Goal: Contribute content: Contribute content

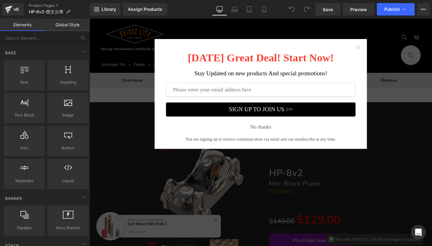
click at [383, 51] on icon "Close widget" at bounding box center [384, 50] width 5 height 5
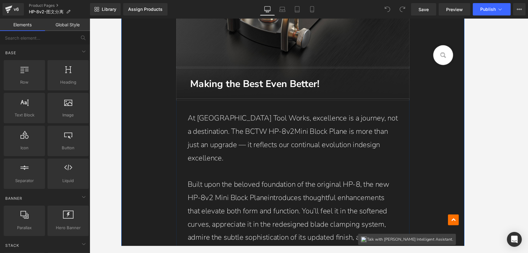
scroll to position [470, 0]
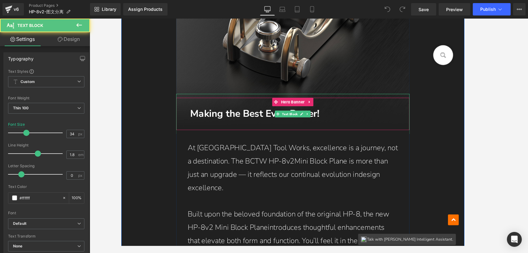
click at [401, 126] on p "Making the Best Even Better!" at bounding box center [308, 122] width 230 height 19
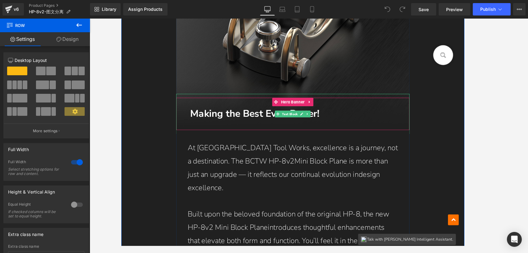
click at [424, 129] on div "Making the Best Even Better!" at bounding box center [308, 123] width 255 height 44
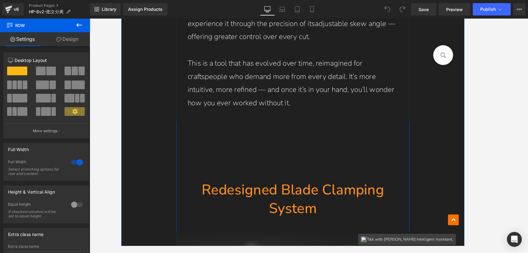
scroll to position [938, 0]
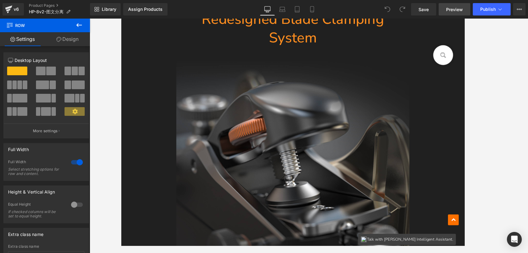
click at [432, 6] on span "Preview" at bounding box center [454, 9] width 17 height 7
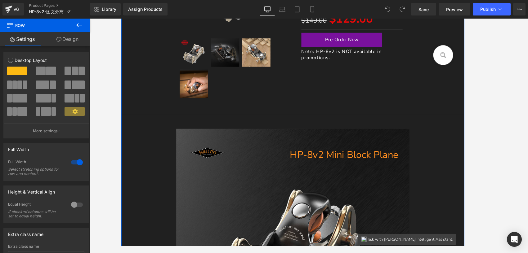
scroll to position [220, 0]
click at [432, 114] on div at bounding box center [309, 136] width 438 height 235
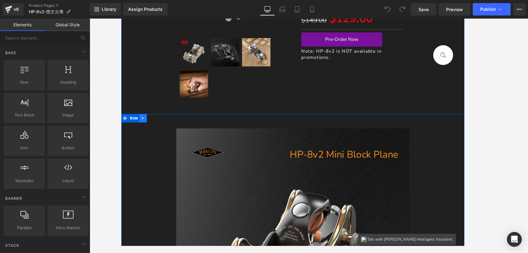
click at [143, 128] on icon at bounding box center [145, 127] width 4 height 5
click at [144, 130] on icon at bounding box center [145, 128] width 4 height 4
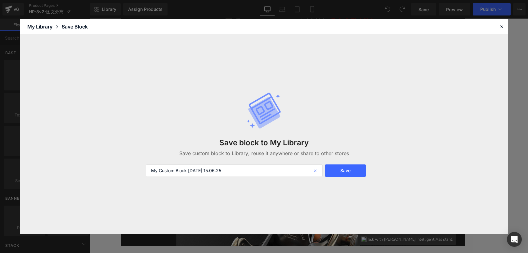
click at [316, 168] on icon at bounding box center [316, 171] width 14 height 12
click at [432, 29] on icon at bounding box center [501, 27] width 6 height 6
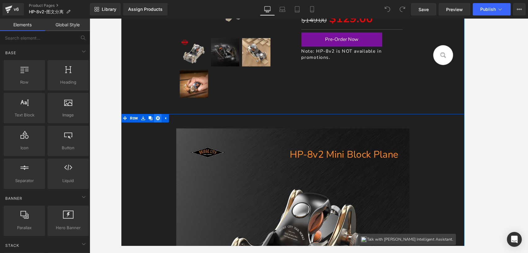
click at [159, 128] on icon at bounding box center [161, 128] width 4 height 4
click at [145, 129] on icon at bounding box center [145, 127] width 4 height 5
click at [143, 128] on icon at bounding box center [145, 128] width 4 height 4
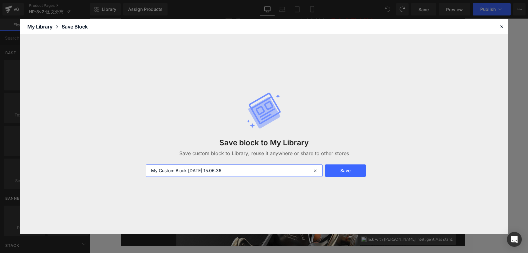
drag, startPoint x: 204, startPoint y: 167, endPoint x: 240, endPoint y: 170, distance: 36.1
click at [205, 167] on input "My Custom Block 2025-09-04 15:06:36" at bounding box center [234, 171] width 177 height 12
drag, startPoint x: 242, startPoint y: 170, endPoint x: 139, endPoint y: 172, distance: 102.9
click at [139, 172] on div "Save block to My Library Save custom block to Library, reuse it anywhere or sha…" at bounding box center [264, 134] width 488 height 200
drag, startPoint x: 241, startPoint y: 171, endPoint x: 148, endPoint y: 166, distance: 93.7
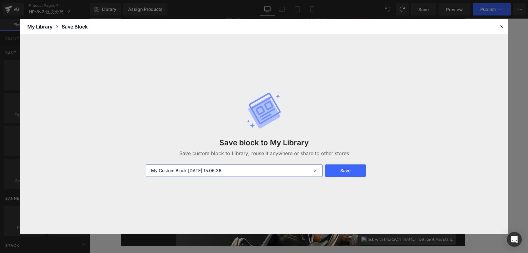
click at [148, 166] on input "My Custom Block 2025-09-04 15:06:36" at bounding box center [234, 171] width 177 height 12
paste input "hp-8v2的图文分离"
type input "hp-8v2的图文分离"
click at [348, 171] on button "Save" at bounding box center [345, 171] width 41 height 12
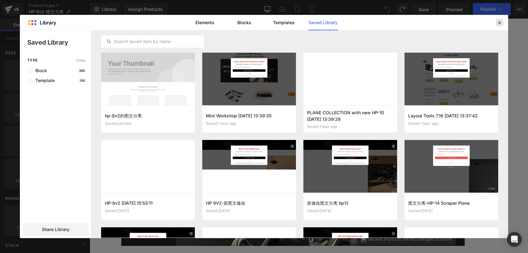
click at [432, 22] on icon at bounding box center [499, 23] width 6 height 6
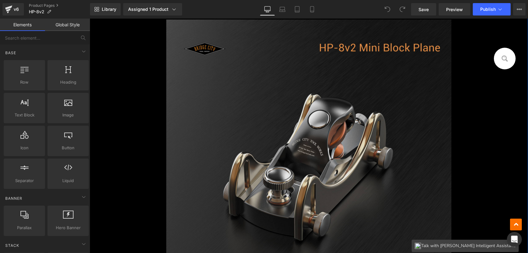
scroll to position [278, 0]
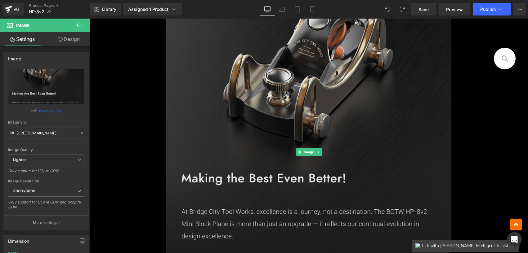
scroll to position [440, 0]
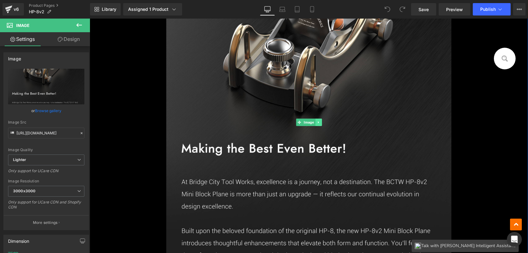
click at [317, 121] on icon at bounding box center [317, 123] width 3 height 4
click at [320, 122] on icon at bounding box center [321, 122] width 3 height 3
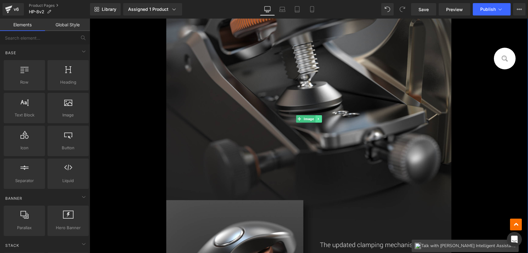
click at [317, 117] on icon at bounding box center [317, 119] width 3 height 4
click at [320, 118] on icon at bounding box center [321, 119] width 3 height 4
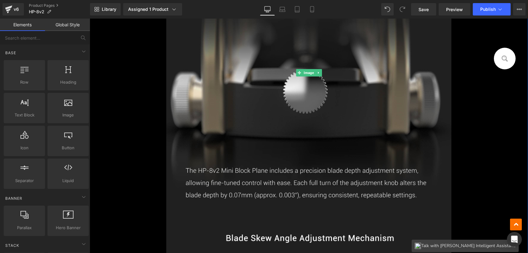
click at [318, 74] on link at bounding box center [318, 72] width 7 height 7
click at [320, 74] on icon at bounding box center [321, 72] width 3 height 3
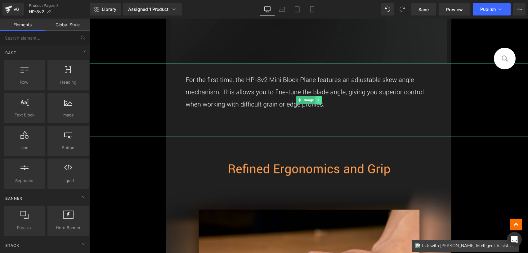
click at [317, 101] on icon at bounding box center [317, 100] width 3 height 4
click at [320, 100] on icon at bounding box center [321, 99] width 3 height 3
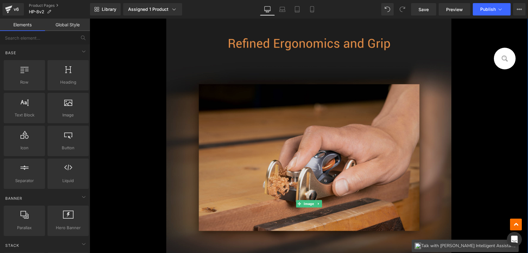
scroll to position [514, 0]
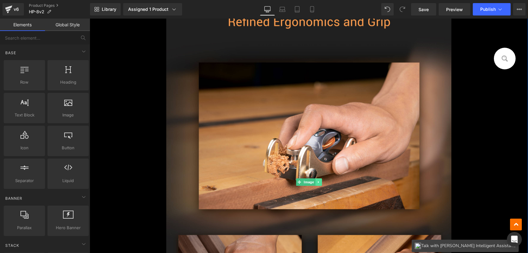
click at [316, 180] on icon at bounding box center [317, 182] width 3 height 4
click at [318, 179] on link at bounding box center [321, 182] width 7 height 7
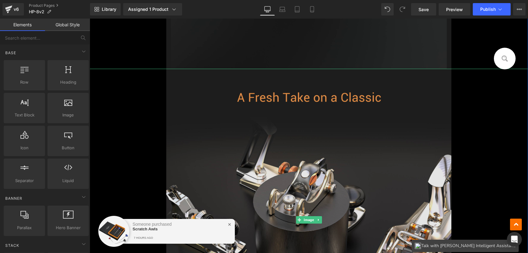
scroll to position [516, 0]
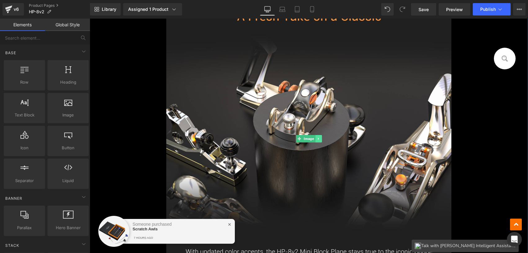
click at [316, 137] on icon at bounding box center [317, 139] width 3 height 4
click at [320, 137] on icon at bounding box center [321, 139] width 3 height 4
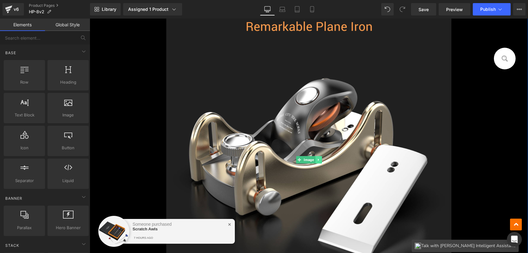
click at [317, 156] on link at bounding box center [318, 159] width 7 height 7
click at [318, 156] on link at bounding box center [321, 159] width 7 height 7
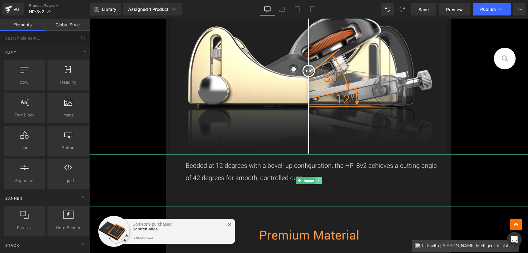
click at [317, 178] on link at bounding box center [318, 180] width 7 height 7
click at [320, 179] on icon at bounding box center [321, 181] width 3 height 4
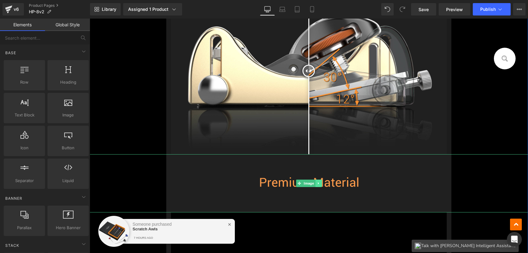
click at [318, 180] on link at bounding box center [318, 183] width 7 height 7
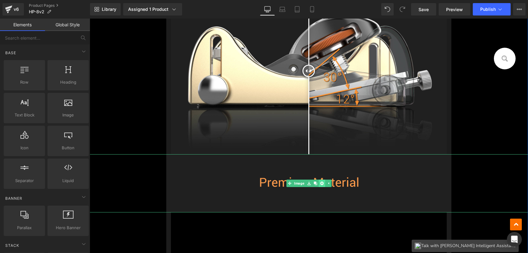
click at [319, 180] on link at bounding box center [321, 183] width 7 height 7
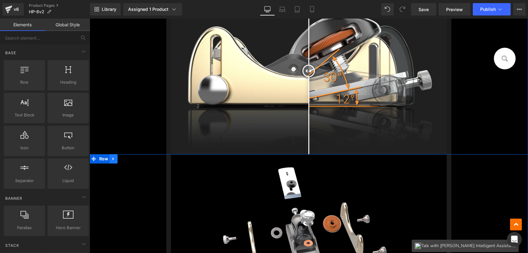
click at [113, 159] on icon at bounding box center [113, 159] width 1 height 3
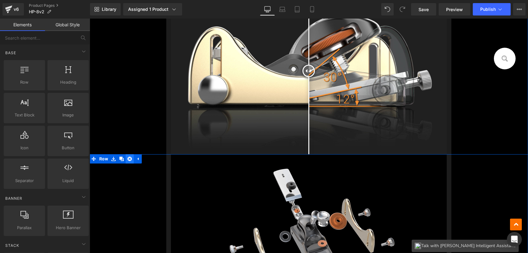
click at [129, 158] on icon at bounding box center [129, 159] width 4 height 4
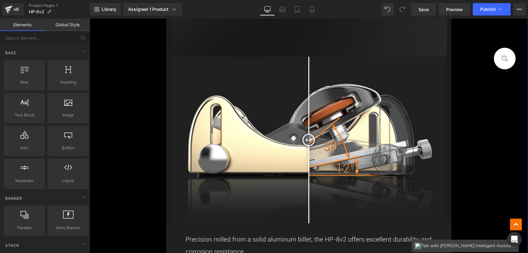
scroll to position [432, 0]
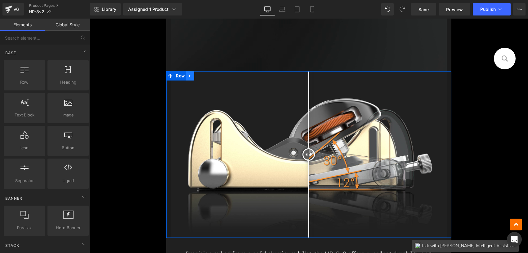
click at [186, 76] on link at bounding box center [190, 75] width 8 height 9
click at [204, 74] on icon at bounding box center [206, 75] width 4 height 5
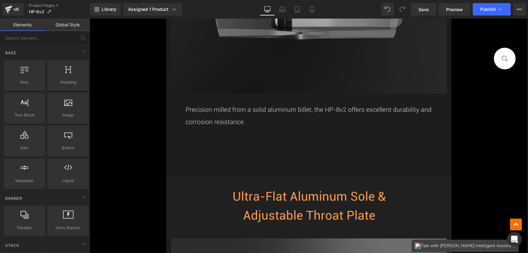
scroll to position [439, 0]
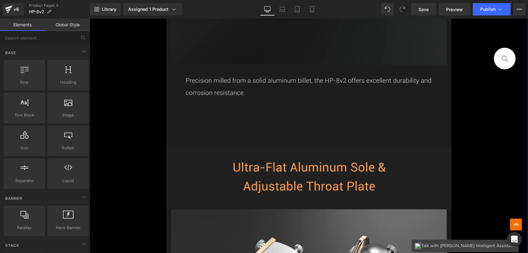
click at [312, 127] on img at bounding box center [308, 105] width 285 height 83
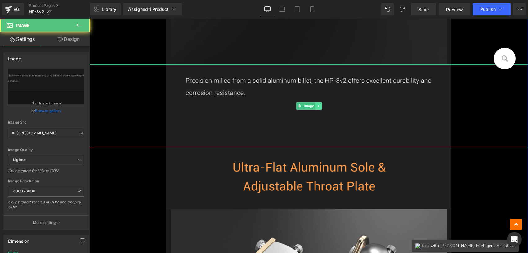
click at [316, 108] on link at bounding box center [318, 105] width 7 height 7
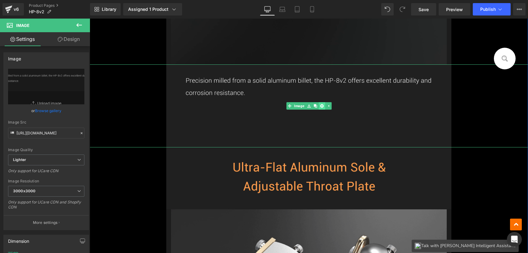
click at [320, 106] on icon at bounding box center [321, 105] width 3 height 3
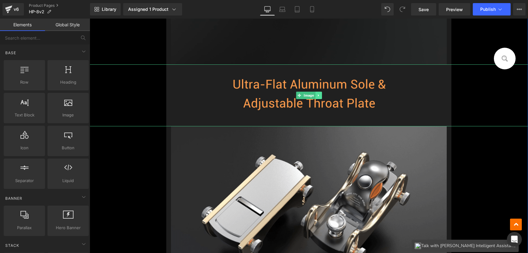
click at [317, 95] on icon at bounding box center [317, 96] width 3 height 4
click at [320, 96] on icon at bounding box center [321, 95] width 3 height 3
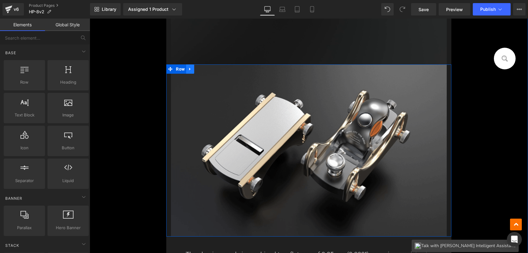
click at [189, 69] on icon at bounding box center [190, 69] width 4 height 5
click at [206, 70] on icon at bounding box center [206, 69] width 4 height 5
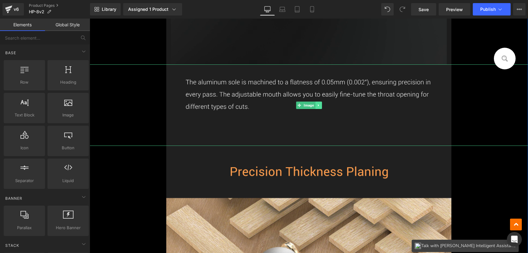
click at [316, 103] on link at bounding box center [318, 105] width 7 height 7
click at [320, 105] on icon at bounding box center [321, 105] width 3 height 3
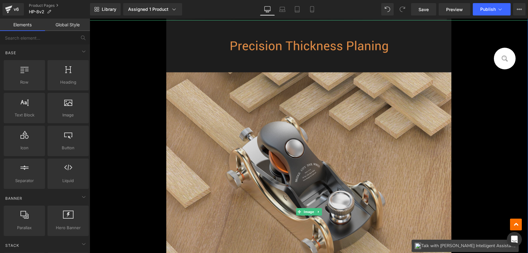
scroll to position [486, 0]
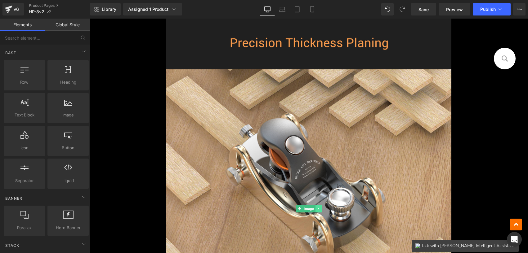
click at [318, 210] on link at bounding box center [318, 208] width 7 height 7
click at [320, 209] on icon at bounding box center [321, 208] width 3 height 3
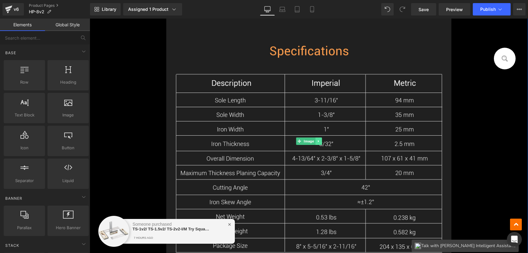
click at [316, 140] on icon at bounding box center [317, 141] width 3 height 4
click at [320, 141] on icon at bounding box center [321, 141] width 3 height 3
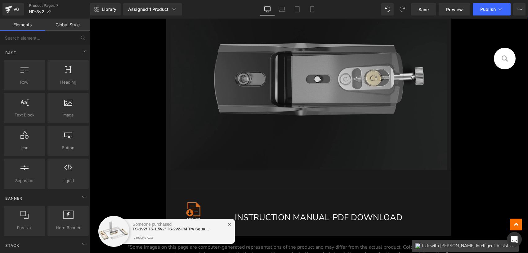
click at [234, 126] on img at bounding box center [308, 84] width 275 height 172
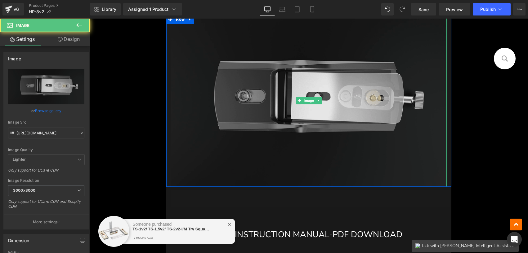
scroll to position [264, 0]
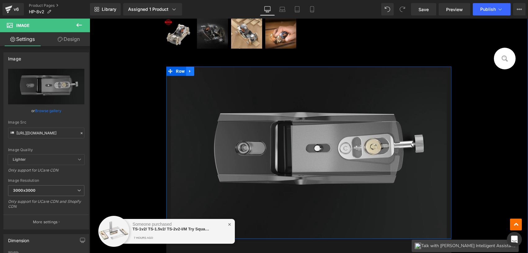
click at [188, 72] on icon at bounding box center [190, 71] width 4 height 5
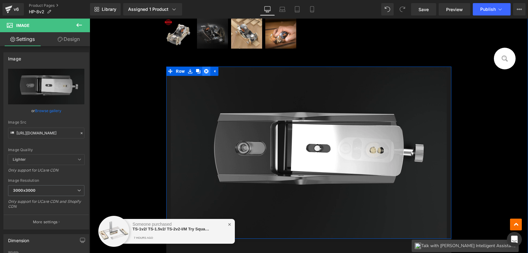
click at [205, 72] on icon at bounding box center [206, 71] width 4 height 4
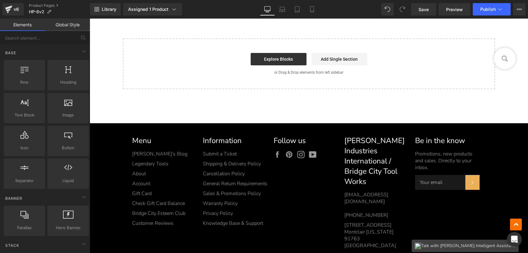
scroll to position [633, 0]
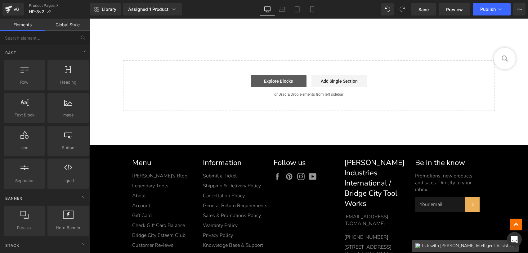
click at [260, 77] on link "Explore Blocks" at bounding box center [278, 81] width 56 height 12
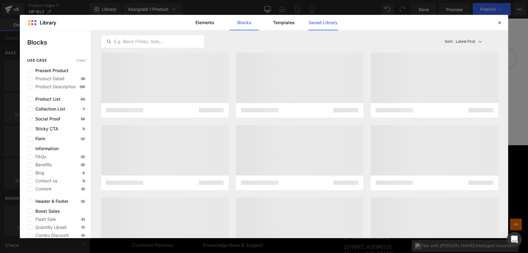
click at [325, 26] on link "Saved Library" at bounding box center [322, 22] width 29 height 15
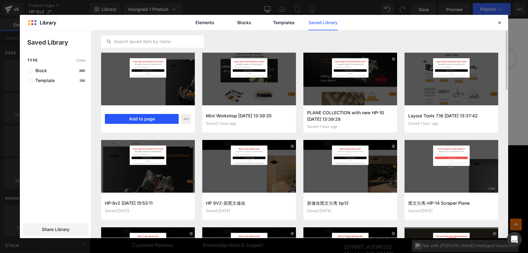
click at [147, 119] on button "Add to page" at bounding box center [142, 119] width 74 height 10
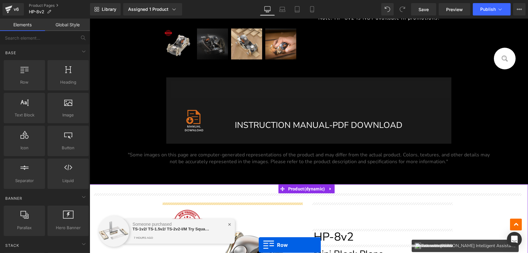
scroll to position [285, 0]
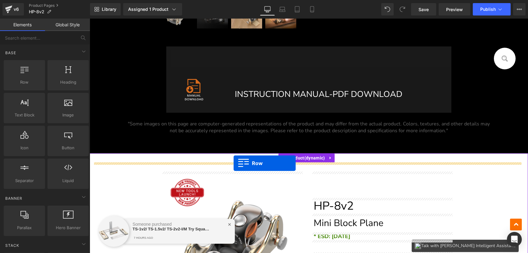
drag, startPoint x: 103, startPoint y: 114, endPoint x: 233, endPoint y: 163, distance: 139.0
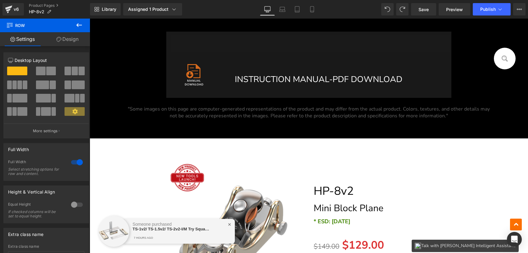
scroll to position [203, 0]
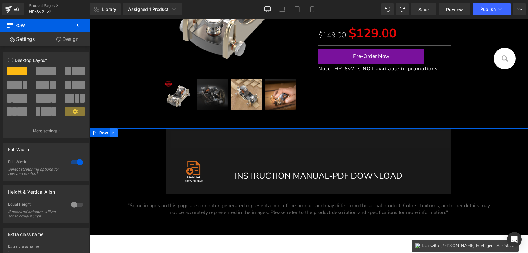
click at [112, 132] on icon at bounding box center [113, 133] width 4 height 5
click at [129, 133] on icon at bounding box center [129, 133] width 4 height 4
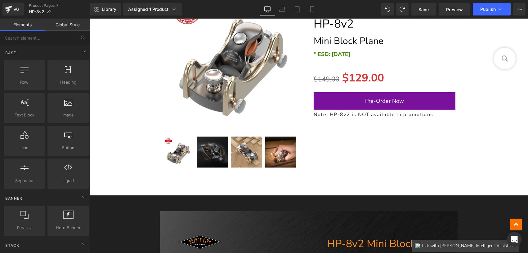
scroll to position [423, 0]
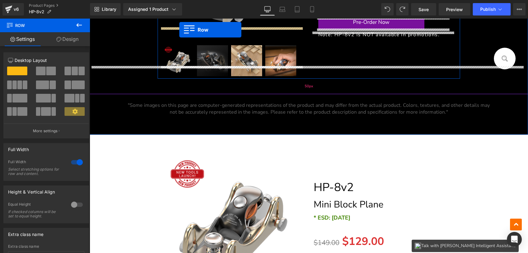
scroll to position [206, 0]
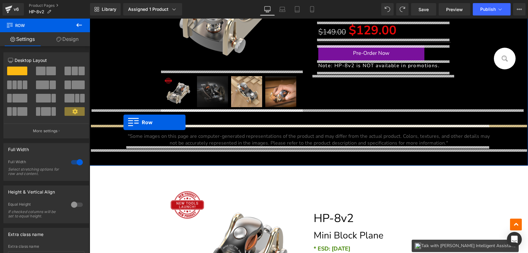
drag, startPoint x: 98, startPoint y: 176, endPoint x: 123, endPoint y: 122, distance: 59.2
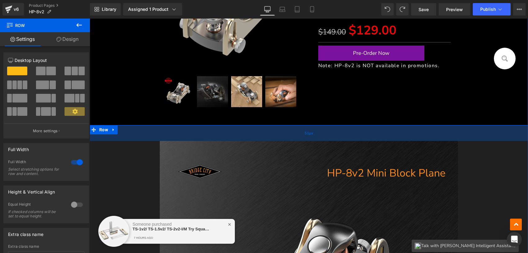
click at [113, 136] on div "51px" at bounding box center [309, 133] width 438 height 16
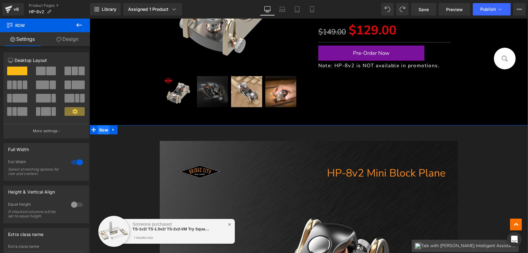
click at [104, 132] on span "Row" at bounding box center [104, 130] width 12 height 9
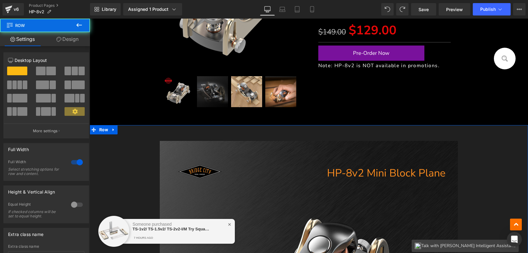
click at [69, 37] on link "Design" at bounding box center [67, 39] width 45 height 14
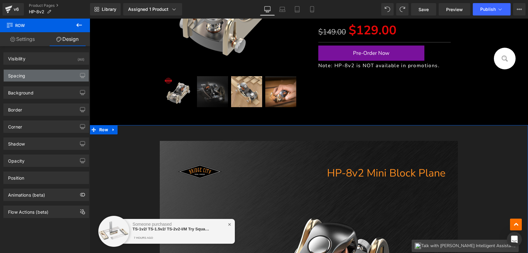
click at [32, 73] on div "Spacing" at bounding box center [46, 76] width 85 height 12
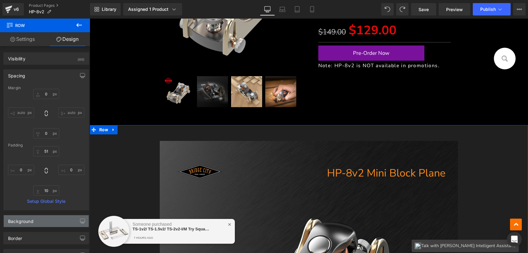
click at [45, 220] on div "Background" at bounding box center [46, 221] width 85 height 12
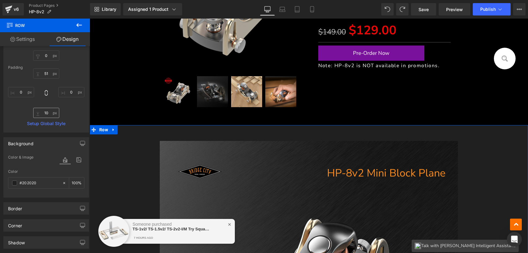
scroll to position [154, 0]
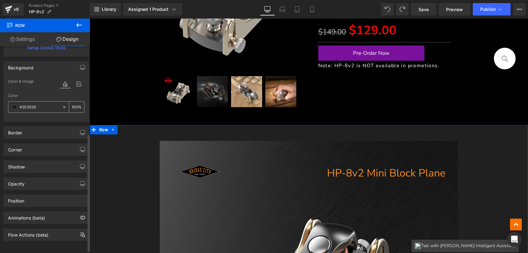
drag, startPoint x: 38, startPoint y: 107, endPoint x: 12, endPoint y: 109, distance: 26.2
click at [12, 109] on div "#202020" at bounding box center [35, 107] width 54 height 11
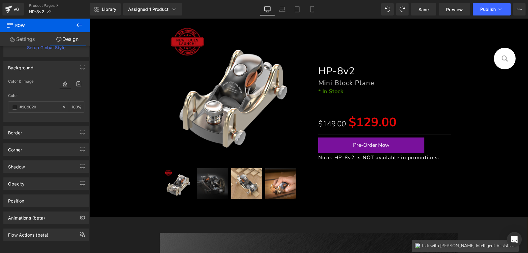
scroll to position [78, 0]
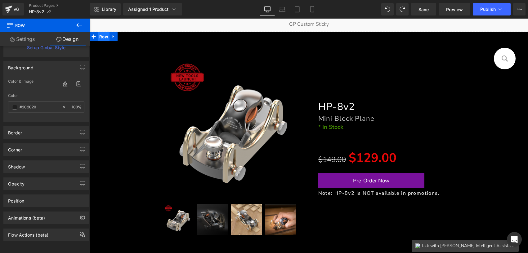
click at [104, 38] on span "Row" at bounding box center [104, 36] width 12 height 9
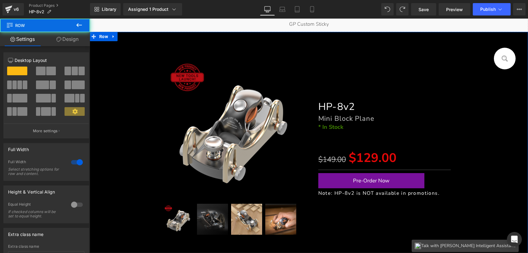
click at [66, 42] on link "Design" at bounding box center [67, 39] width 45 height 14
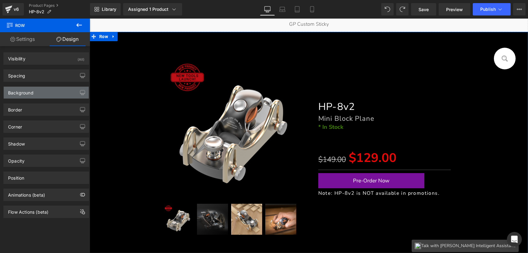
click at [28, 90] on div "Background" at bounding box center [20, 91] width 25 height 9
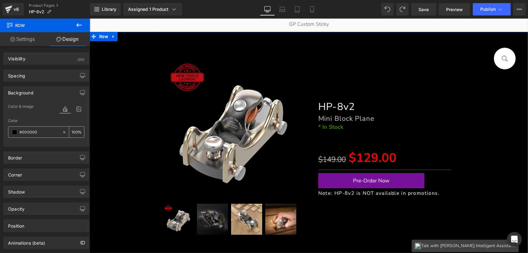
click at [62, 132] on icon at bounding box center [64, 132] width 4 height 4
type input "none"
type input "0"
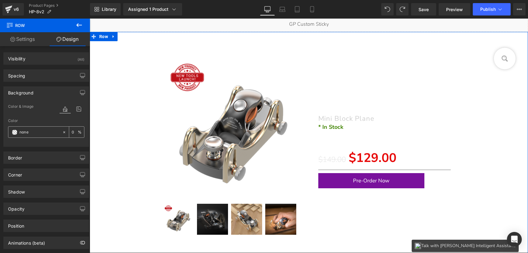
click at [62, 131] on icon at bounding box center [64, 132] width 4 height 4
click at [35, 133] on input "none" at bounding box center [40, 132] width 40 height 7
paste input "#202020"
type input "#202020"
type input "100"
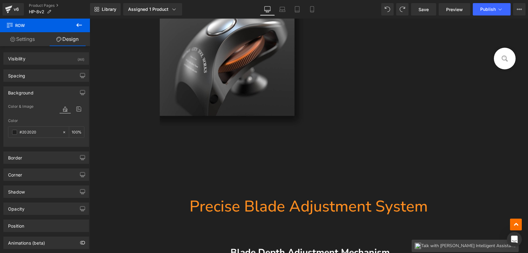
scroll to position [1268, 0]
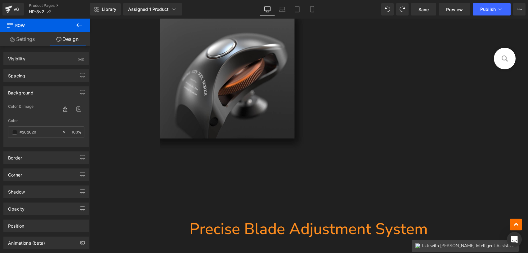
click at [377, 85] on p "The updated clamping mechanism allows for quicker, easier blade removal and ins…" at bounding box center [386, 78] width 130 height 73
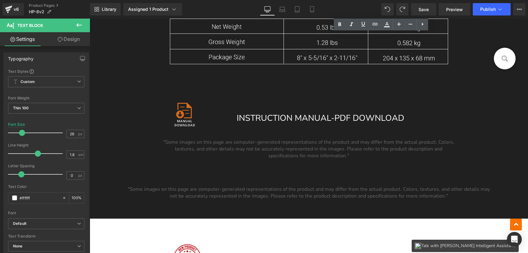
scroll to position [5076, 0]
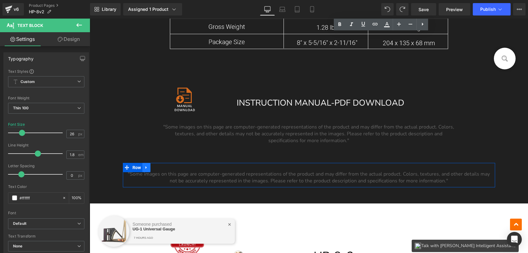
click at [146, 166] on icon at bounding box center [146, 167] width 4 height 5
click at [159, 165] on link at bounding box center [162, 167] width 8 height 9
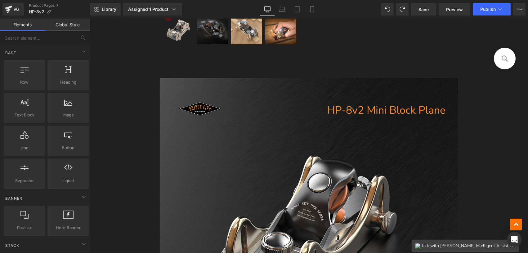
scroll to position [329, 0]
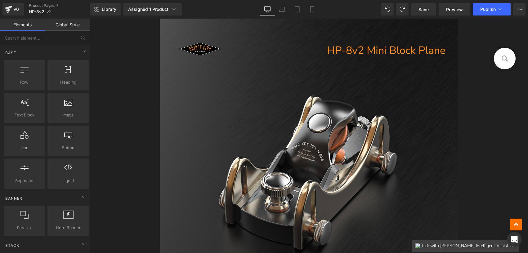
click at [342, 48] on h1 "HP-8v2 Mini Block Plane" at bounding box center [302, 50] width 285 height 15
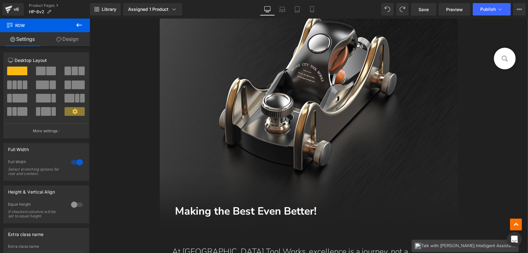
scroll to position [489, 0]
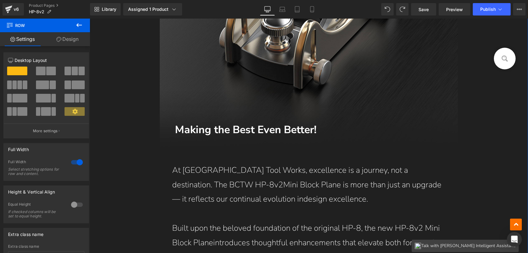
click at [338, 170] on p "At [GEOGRAPHIC_DATA] Tool Works, excellence is a journey, not a destination. Th…" at bounding box center [308, 184] width 273 height 43
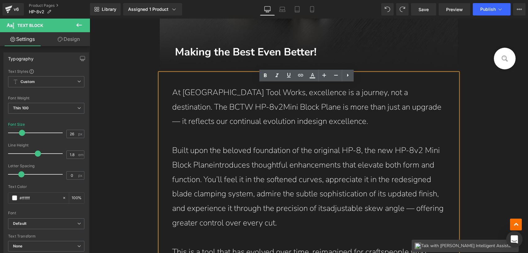
scroll to position [591, 0]
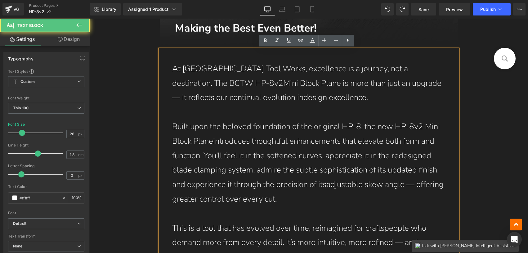
click at [211, 142] on p "Built upon the beloved foundation of the original HP-8, the new HP-8v2 Mini Blo…" at bounding box center [308, 163] width 273 height 87
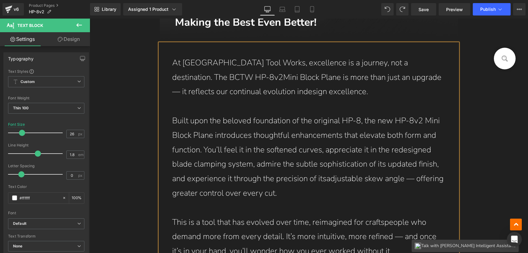
scroll to position [600, 0]
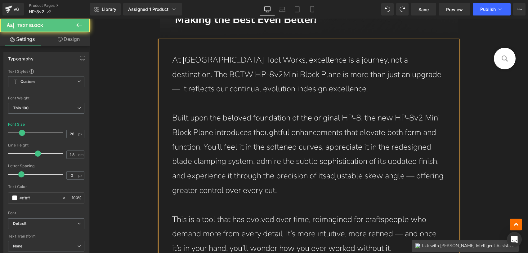
click at [318, 178] on p "Built upon the beloved foundation of the original HP-8, the new HP-8v2 Mini Blo…" at bounding box center [308, 154] width 273 height 87
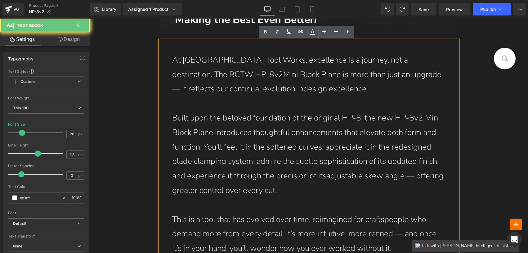
click at [324, 178] on p "Built upon the beloved foundation of the original HP-8, the new HP-8v2 Mini Blo…" at bounding box center [308, 154] width 273 height 87
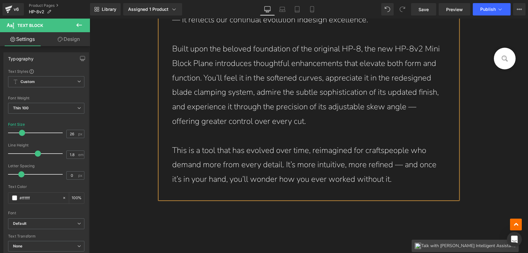
scroll to position [669, 0]
click at [337, 163] on p "This is a tool that has evolved over time, reimagined for craftspeople who dema…" at bounding box center [308, 164] width 273 height 43
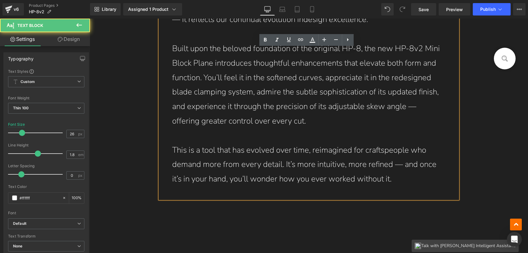
click at [254, 104] on p "Built upon the beloved foundation of the original HP-8, the new HP-8v2 Mini Blo…" at bounding box center [308, 85] width 273 height 87
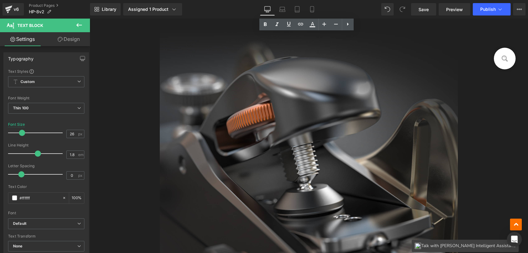
scroll to position [870, 0]
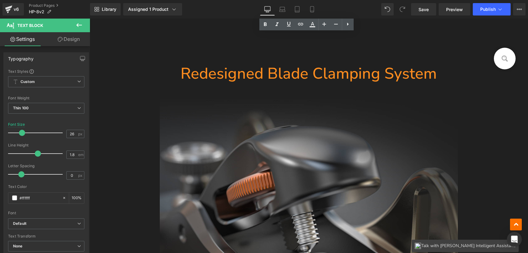
click at [237, 70] on h1 "Redesigned Blade Clamping System" at bounding box center [309, 74] width 298 height 20
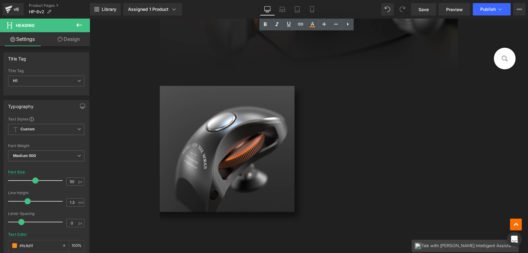
scroll to position [1195, 0]
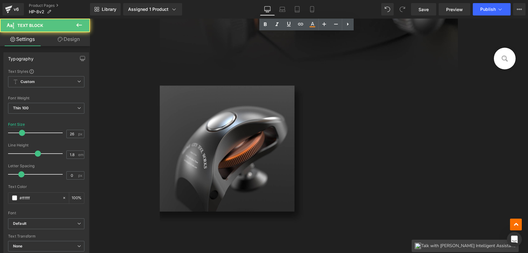
click at [368, 142] on p "The updated clamping mechanism allows for quicker, easier blade removal and ins…" at bounding box center [386, 151] width 130 height 73
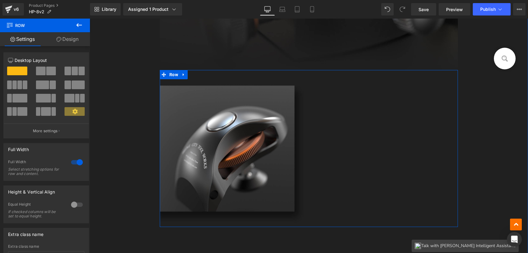
click at [369, 132] on p "The updated clamping mechanism allows for quicker, easier blade removal and ins…" at bounding box center [386, 151] width 130 height 73
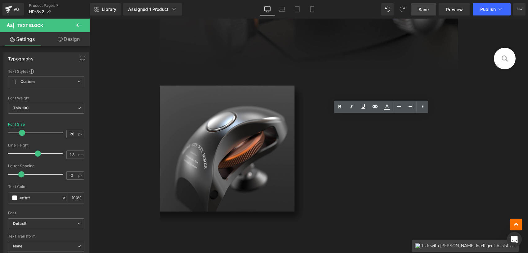
click at [424, 11] on span "Save" at bounding box center [423, 9] width 10 height 7
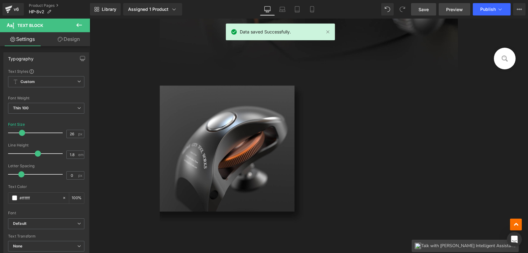
click at [453, 9] on span "Preview" at bounding box center [454, 9] width 17 height 7
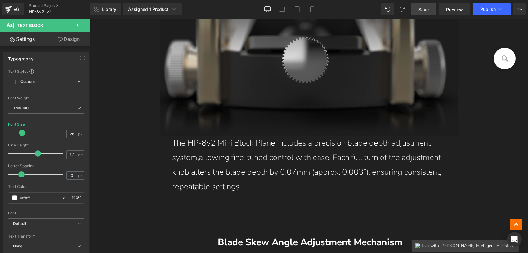
scroll to position [1640, 0]
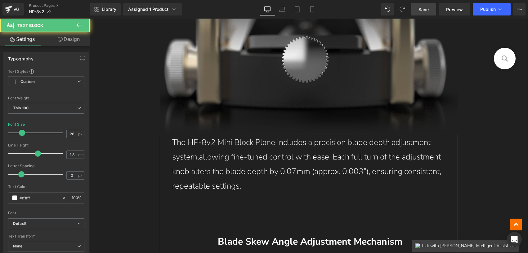
click at [330, 160] on p "The HP-8v2 Mini Block Plane includes a precision blade depth adjustment system,…" at bounding box center [308, 164] width 273 height 58
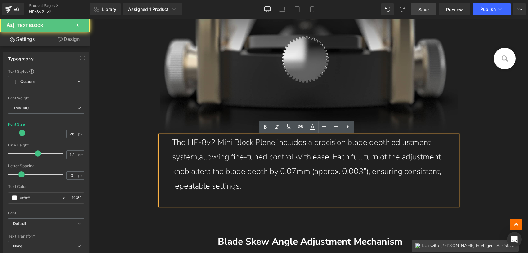
click at [198, 158] on p "The HP-8v2 Mini Block Plane includes a precision blade depth adjustment system,…" at bounding box center [308, 164] width 273 height 58
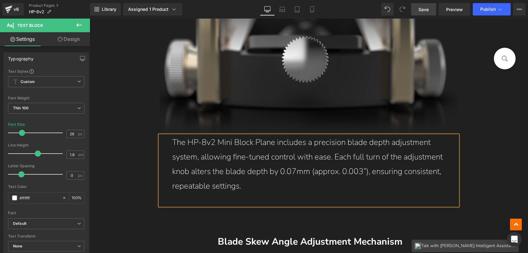
click at [316, 158] on p "The HP-8v2 Mini Block Plane includes a precision blade depth adjustment system,…" at bounding box center [308, 164] width 273 height 58
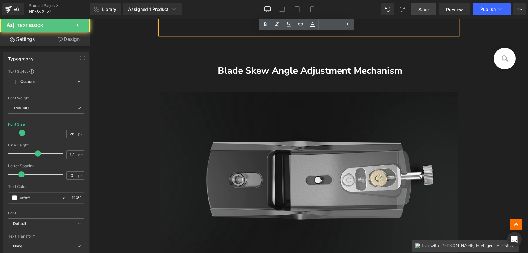
scroll to position [1841, 0]
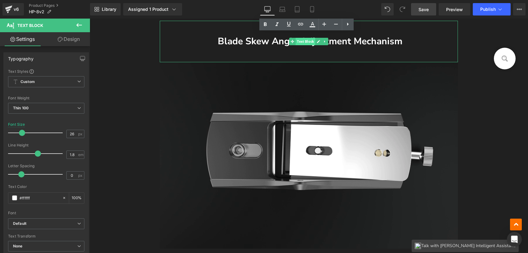
click at [310, 42] on span "Text Block" at bounding box center [305, 41] width 20 height 7
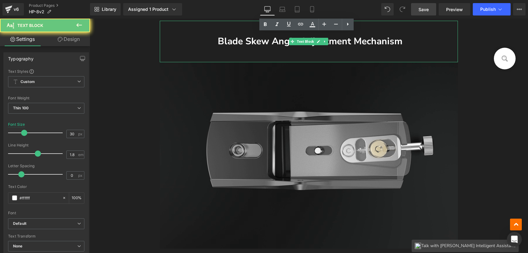
click at [264, 42] on span "Blade Skew Angle Adjustment Mechanism" at bounding box center [310, 41] width 184 height 13
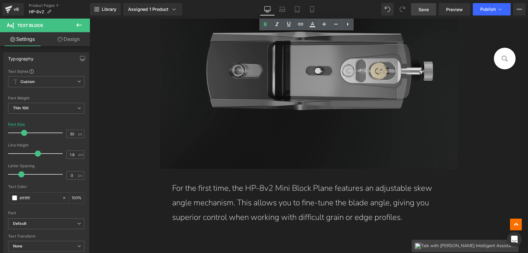
scroll to position [2045, 0]
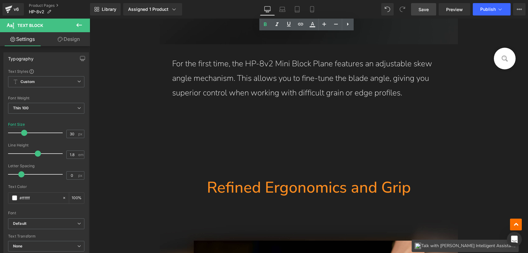
click at [312, 88] on p "For the first time, the HP-8v2 Mini Block Plane features an adjustable skew ang…" at bounding box center [308, 78] width 273 height 43
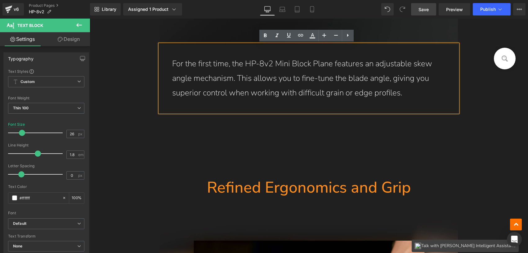
click at [277, 90] on p "For the first time, the HP-8v2 Mini Block Plane features an adjustable skew ang…" at bounding box center [308, 78] width 273 height 43
click at [217, 91] on p "For the first time, the HP-8v2 Mini Block Plane features an adjustable skew ang…" at bounding box center [308, 78] width 273 height 43
click at [333, 93] on p "For the first time, the HP-8v2 Mini Block Plane features an adjustable skew ang…" at bounding box center [308, 78] width 273 height 43
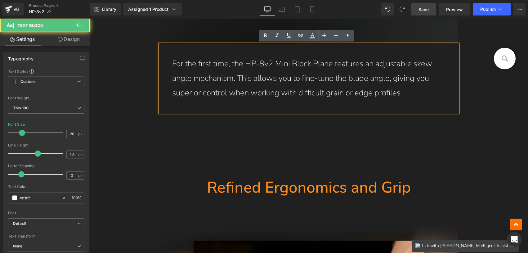
click at [358, 81] on p "For the first time, the HP-8v2 Mini Block Plane features an adjustable skew ang…" at bounding box center [308, 78] width 273 height 43
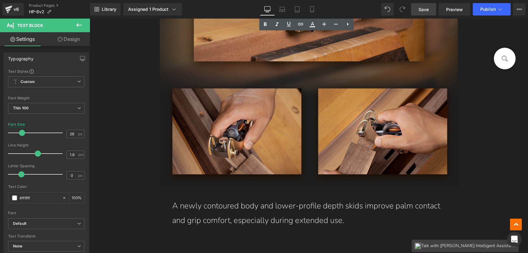
scroll to position [2502, 0]
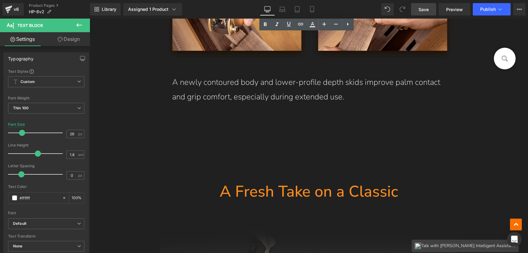
click at [310, 90] on span "Text Block" at bounding box center [305, 89] width 20 height 7
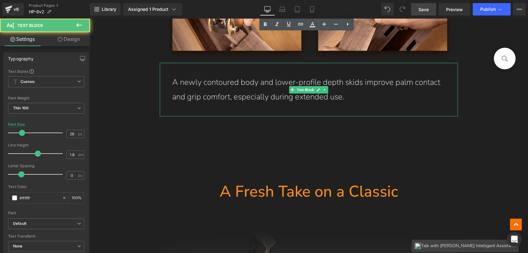
click at [259, 91] on p "A newly contoured body and lower-profile depth skids improve palm contact and g…" at bounding box center [308, 89] width 273 height 29
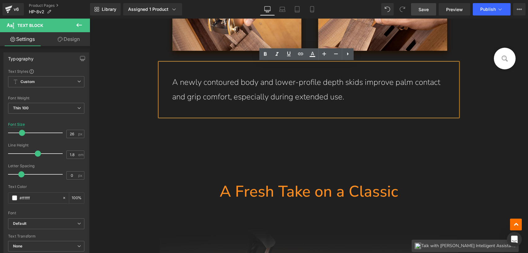
click at [248, 85] on p "A newly contoured body and lower-profile depth skids improve palm contact and g…" at bounding box center [308, 89] width 273 height 29
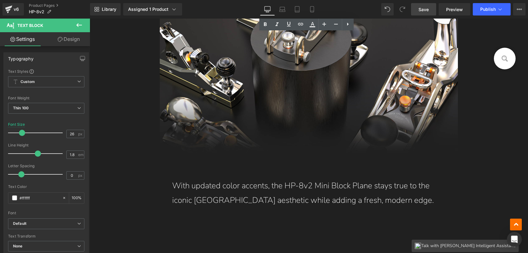
scroll to position [2815, 0]
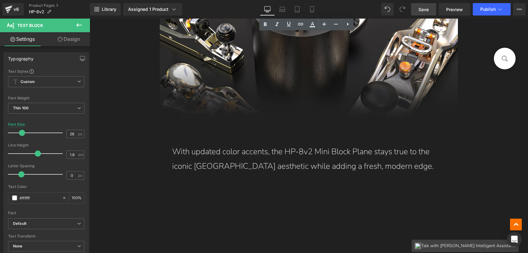
click at [298, 151] on p "With updated color accents, the HP-8v2 Mini Block Plane stays true to the iconi…" at bounding box center [308, 159] width 273 height 29
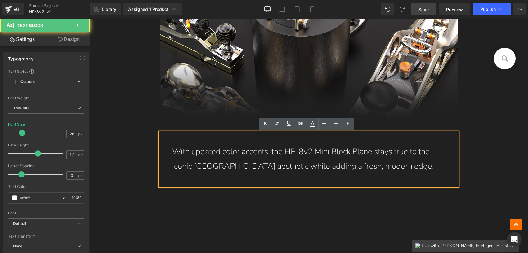
click at [279, 153] on p "With updated color accents, the HP-8v2 Mini Block Plane stays true to the iconi…" at bounding box center [308, 159] width 273 height 29
click at [244, 153] on p "With updated color accents, the HP-8v2 Mini Block Plane stays true to the iconi…" at bounding box center [308, 159] width 273 height 29
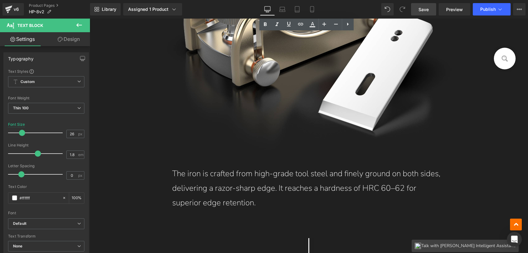
scroll to position [3255, 0]
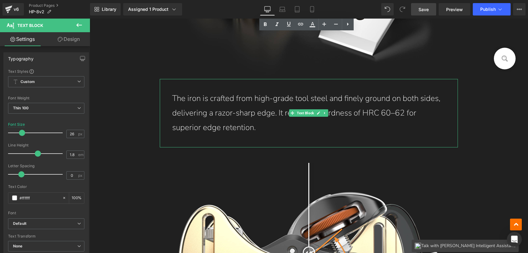
click at [251, 115] on p "The iron is crafted from high-grade tool steel and finely ground on both sides,…" at bounding box center [308, 112] width 273 height 43
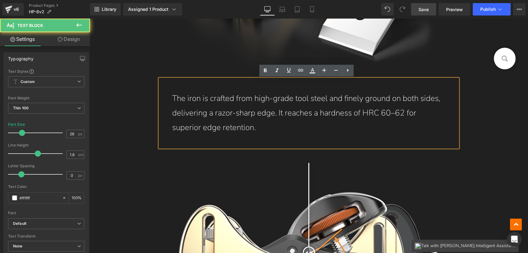
click at [242, 115] on p "The iron is crafted from high-grade tool steel and finely ground on both sides,…" at bounding box center [308, 112] width 273 height 43
click at [278, 114] on p "The iron is crafted from high-grade tool steel and finely ground on both sides,…" at bounding box center [308, 112] width 273 height 43
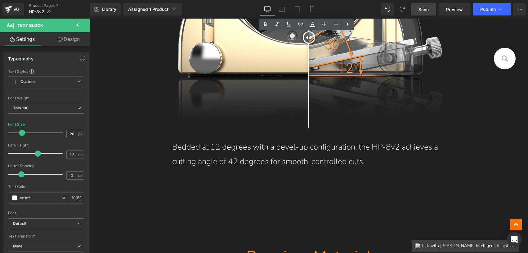
scroll to position [3506, 0]
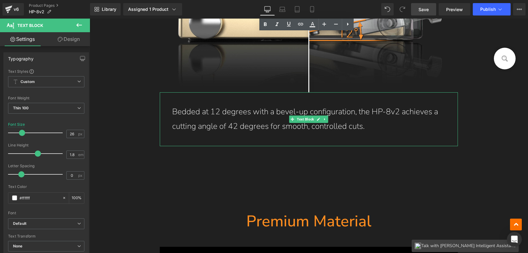
click at [279, 113] on p "Bedded at 12 degrees with a bevel-up configuration, the HP-8v2 achieves a cutti…" at bounding box center [308, 119] width 273 height 29
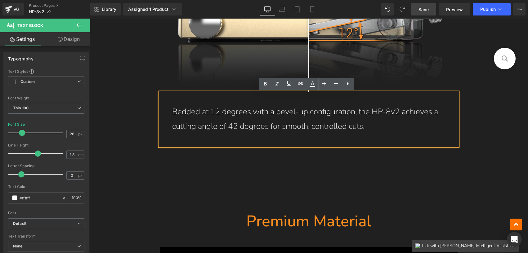
click at [220, 112] on p "Bedded at 12 degrees with a bevel-up configuration, the HP-8v2 achieves a cutti…" at bounding box center [308, 119] width 273 height 29
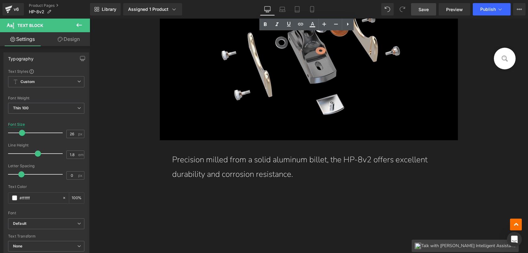
scroll to position [3830, 0]
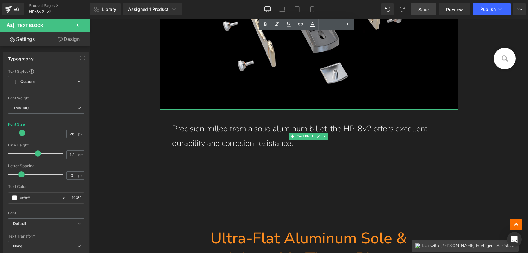
click at [273, 132] on p "Precision milled from a solid aluminum billet, the HP-8v2 offers excellent dura…" at bounding box center [308, 136] width 273 height 29
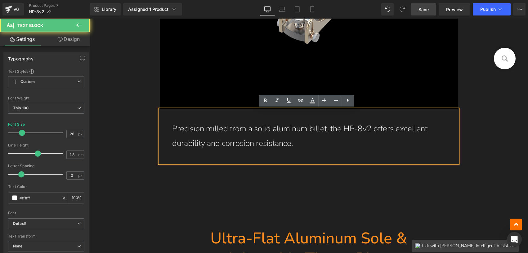
click at [238, 133] on p "Precision milled from a solid aluminum billet, the HP-8v2 offers excellent dura…" at bounding box center [308, 136] width 273 height 29
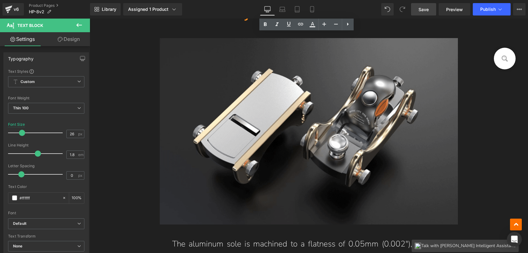
scroll to position [4154, 0]
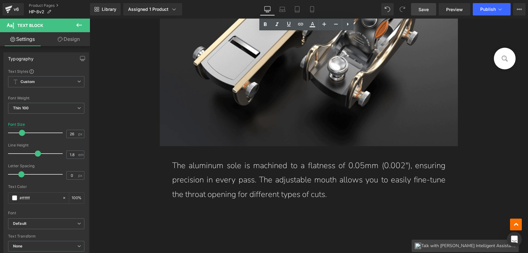
click at [279, 178] on p "The aluminum sole is machined to a flatness of 0.05mm (0.002"), ensuring precis…" at bounding box center [308, 180] width 273 height 43
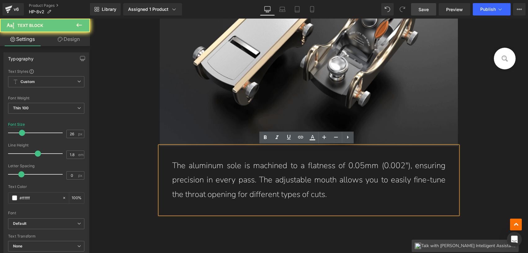
click at [255, 182] on p "The aluminum sole is machined to a flatness of 0.05mm (0.002"), ensuring precis…" at bounding box center [308, 180] width 273 height 43
click at [220, 183] on p "The aluminum sole is machined to a flatness of 0.05mm (0.002"), ensuring precis…" at bounding box center [308, 180] width 273 height 43
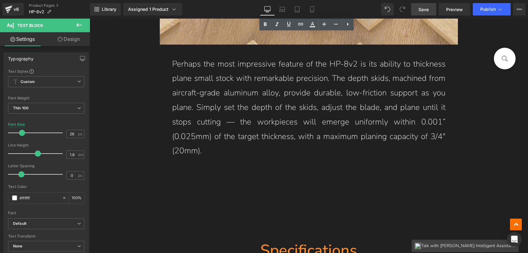
scroll to position [4651, 0]
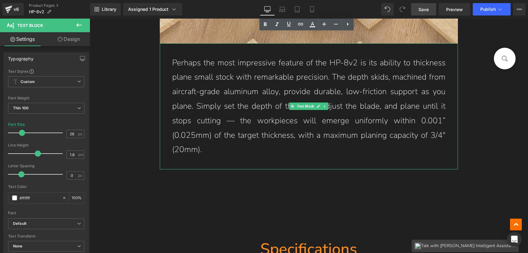
click at [249, 117] on p "Perhaps the most impressive feature of the HP-8v2 is its ability to thickness p…" at bounding box center [308, 107] width 273 height 102
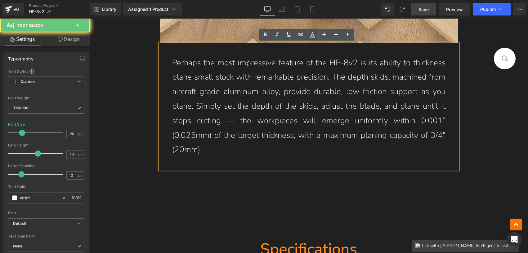
click at [285, 119] on p "Perhaps the most impressive feature of the HP-8v2 is its ability to thickness p…" at bounding box center [308, 107] width 273 height 102
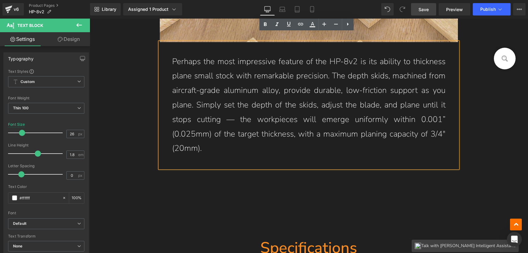
scroll to position [4631, 0]
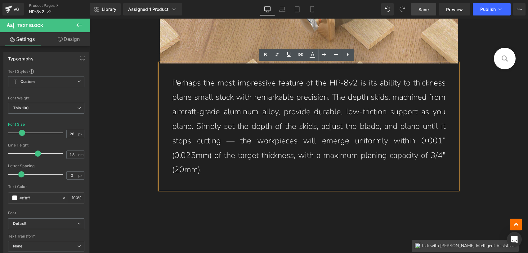
click at [255, 109] on p "Perhaps the most impressive feature of the HP-8v2 is its ability to thickness p…" at bounding box center [308, 127] width 273 height 102
click at [237, 115] on p "Perhaps the most impressive feature of the HP-8v2 is its ability to thickness p…" at bounding box center [308, 127] width 273 height 102
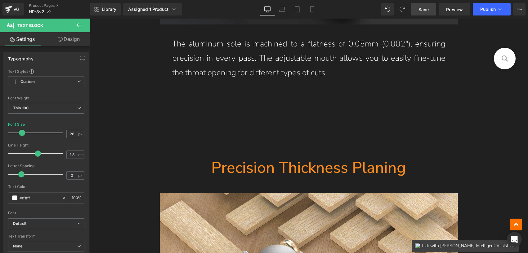
scroll to position [4203, 0]
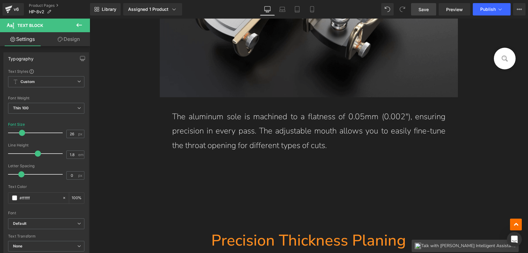
click at [415, 10] on link "Save" at bounding box center [423, 9] width 25 height 12
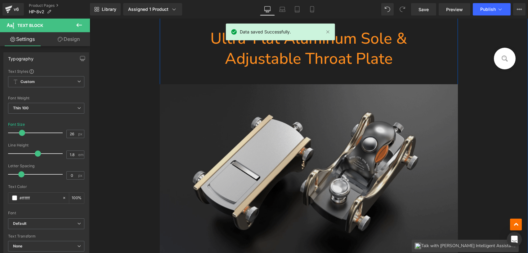
scroll to position [4022, 0]
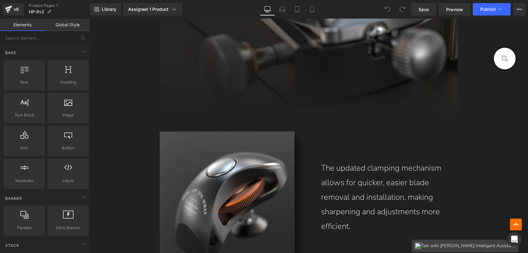
scroll to position [1149, 0]
click at [350, 181] on p "The updated clamping mechanism allows for quicker, easier blade removal and ins…" at bounding box center [386, 197] width 130 height 73
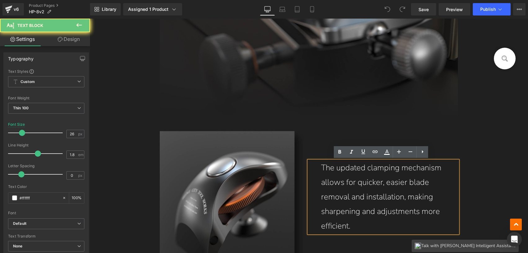
click at [328, 188] on p "The updated clamping mechanism allows for quicker, easier blade removal and ins…" at bounding box center [386, 197] width 130 height 73
click at [371, 178] on p "The updated clamping mechanism allows for quicker, easier blade removal and ins…" at bounding box center [386, 197] width 130 height 73
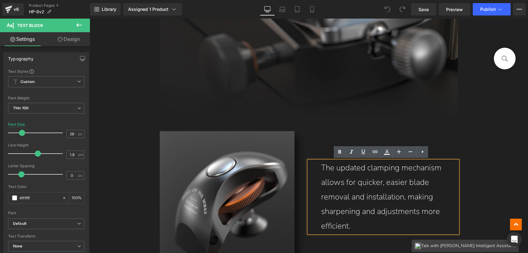
click at [368, 209] on p "The updated clamping mechanism allows for quicker, easier blade removal and ins…" at bounding box center [386, 197] width 130 height 73
click at [327, 214] on p "The updated clamping mechanism allows for quicker, easier blade removal and ins…" at bounding box center [386, 197] width 130 height 73
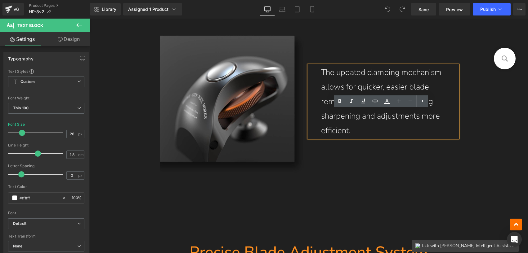
scroll to position [1197, 0]
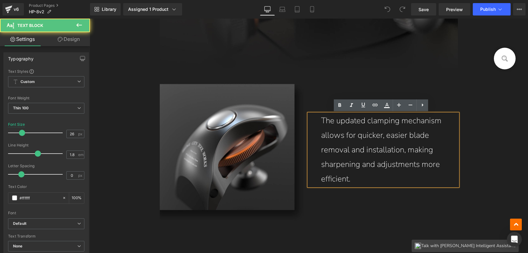
click at [413, 164] on p "The updated clamping mechanism allows for quicker, easier blade removal and ins…" at bounding box center [386, 150] width 130 height 73
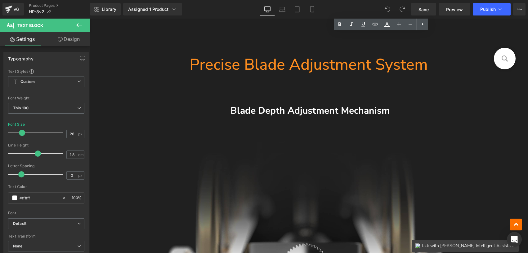
scroll to position [1437, 0]
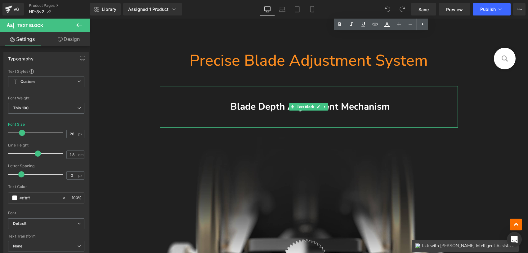
click at [335, 107] on span "Blade Depth Adjustment Mechanism" at bounding box center [309, 106] width 159 height 13
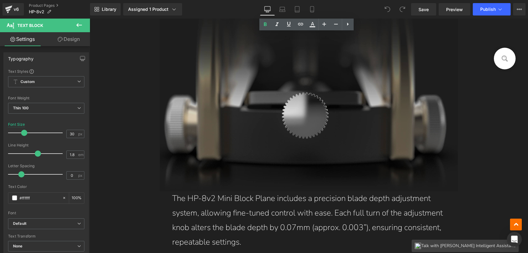
scroll to position [1701, 0]
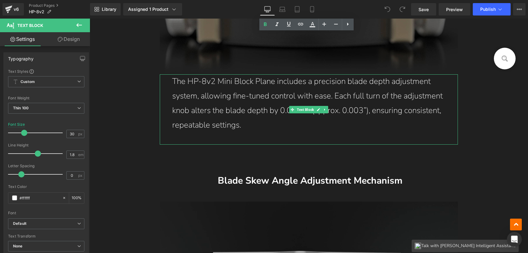
click at [307, 98] on p "The HP-8v2 Mini Block Plane includes a precision blade depth adjustment system,…" at bounding box center [308, 103] width 273 height 58
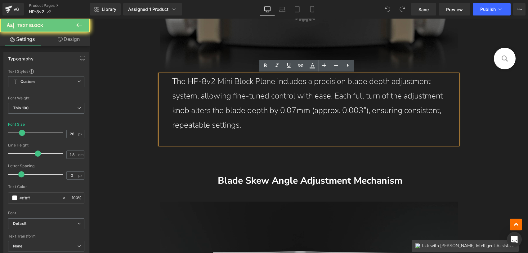
click at [294, 97] on p "The HP-8v2 Mini Block Plane includes a precision blade depth adjustment system,…" at bounding box center [308, 103] width 273 height 58
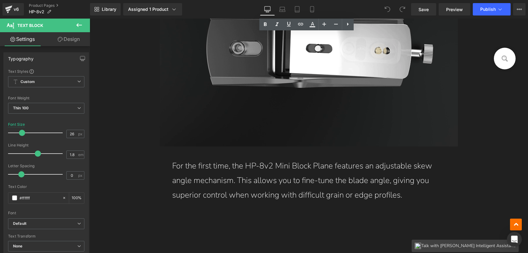
scroll to position [1944, 0]
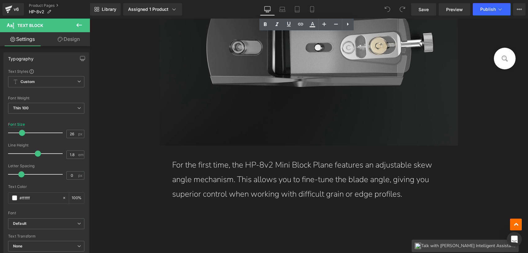
click at [302, 164] on p "For the first time, the HP-8v2 Mini Block Plane features an adjustable skew ang…" at bounding box center [308, 179] width 273 height 43
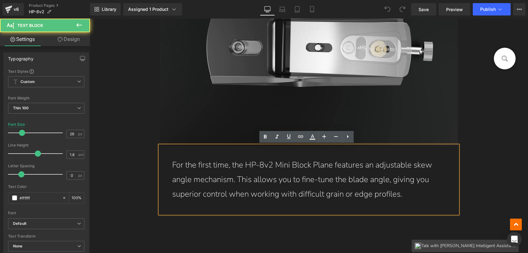
click at [260, 165] on p "For the first time, the HP-8v2 Mini Block Plane features an adjustable skew ang…" at bounding box center [308, 179] width 273 height 43
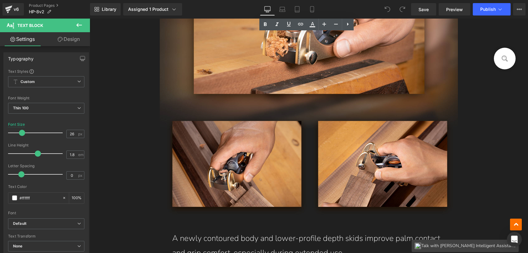
scroll to position [2427, 0]
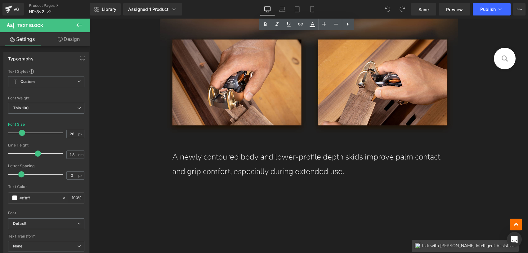
click at [268, 160] on p "A newly contoured body and lower-profile depth skids improve palm contact and g…" at bounding box center [308, 164] width 273 height 29
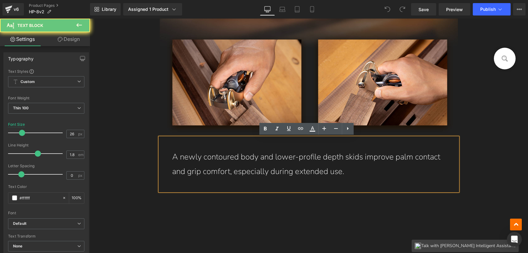
click at [267, 158] on p "A newly contoured body and lower-profile depth skids improve palm contact and g…" at bounding box center [308, 164] width 273 height 29
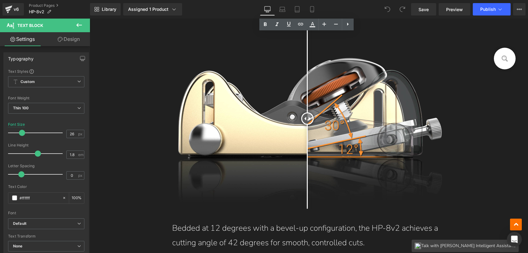
scroll to position [3510, 0]
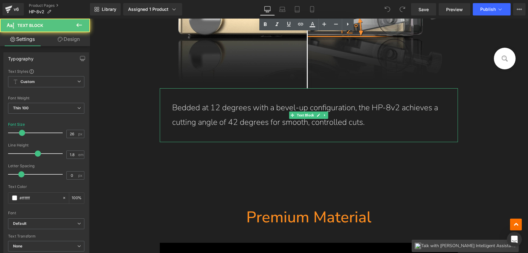
click at [269, 122] on p "Bedded at 12 degrees with a bevel-up configuration, the HP-8v2 achieves a cutti…" at bounding box center [308, 115] width 273 height 29
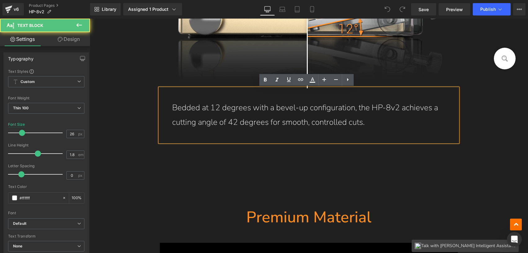
click at [248, 123] on p "Bedded at 12 degrees with a bevel-up configuration, the HP-8v2 achieves a cutti…" at bounding box center [308, 115] width 273 height 29
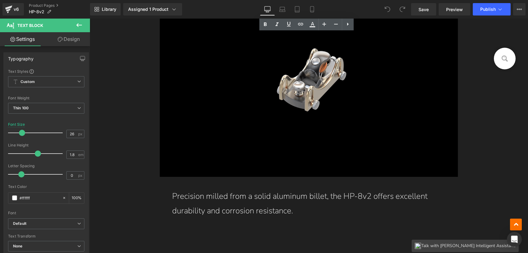
scroll to position [3841, 0]
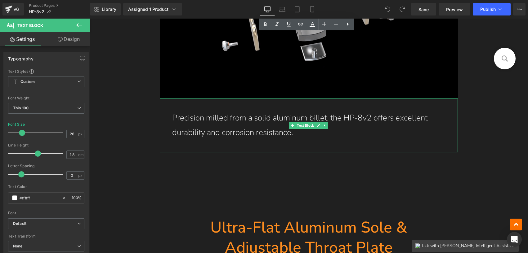
click at [262, 114] on p "Precision milled from a solid aluminum billet, the HP-8v2 offers excellent dura…" at bounding box center [308, 125] width 273 height 29
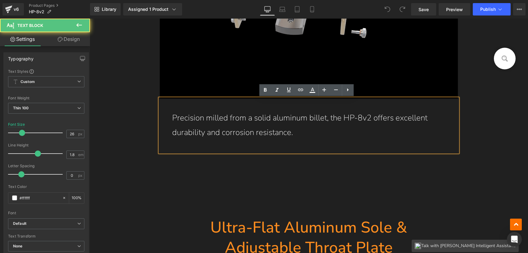
click at [258, 118] on p "Precision milled from a solid aluminum billet, the HP-8v2 offers excellent dura…" at bounding box center [308, 125] width 273 height 29
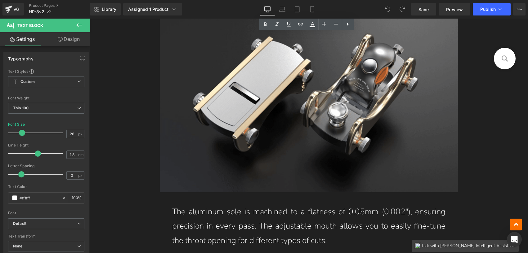
scroll to position [4243, 0]
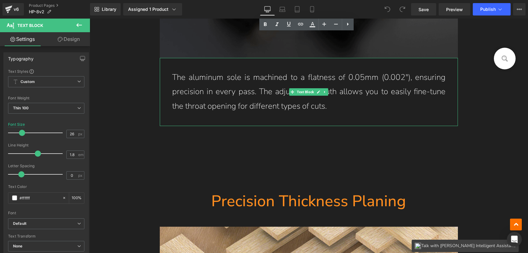
click at [251, 93] on p "The aluminum sole is machined to a flatness of 0.05mm (0.002"), ensuring precis…" at bounding box center [308, 91] width 273 height 43
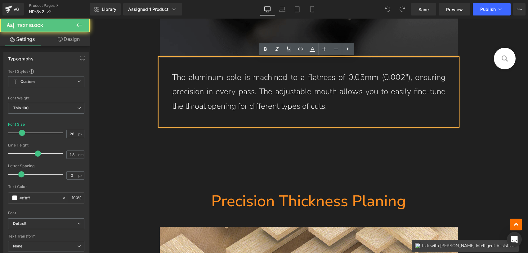
click at [239, 95] on p "The aluminum sole is machined to a flatness of 0.05mm (0.002"), ensuring precis…" at bounding box center [308, 91] width 273 height 43
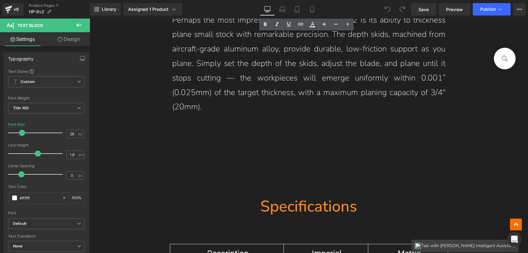
scroll to position [4671, 0]
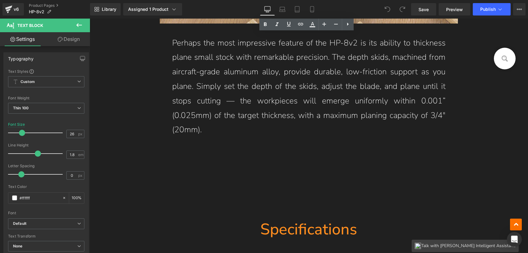
click at [259, 87] on p "Perhaps the most impressive feature of the HP-8v2 is its ability to thickness p…" at bounding box center [308, 87] width 273 height 102
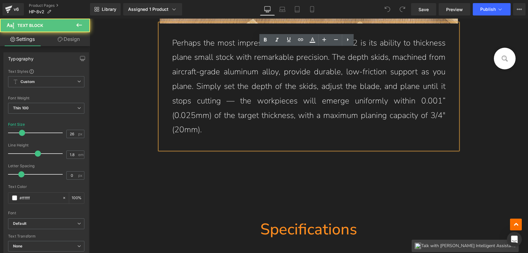
click at [237, 87] on p "Perhaps the most impressive feature of the HP-8v2 is its ability to thickness p…" at bounding box center [308, 87] width 273 height 102
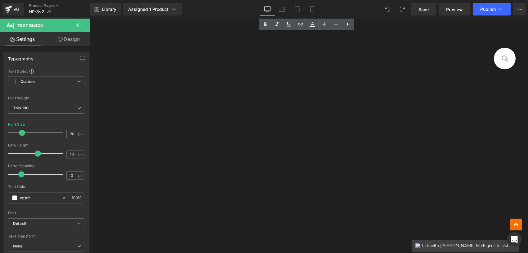
scroll to position [5431, 0]
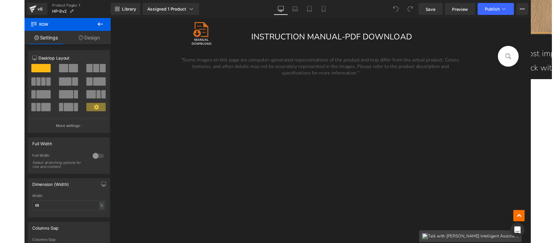
scroll to position [5106, 0]
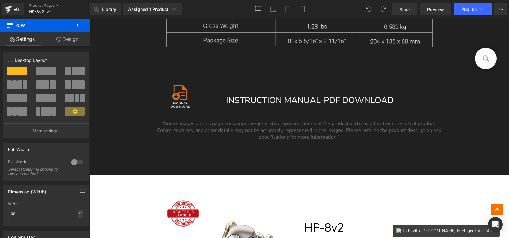
scroll to position [5009, 0]
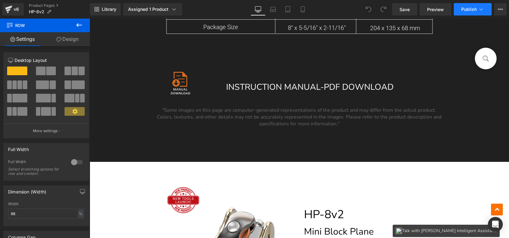
click at [464, 8] on span "Publish" at bounding box center [468, 9] width 15 height 5
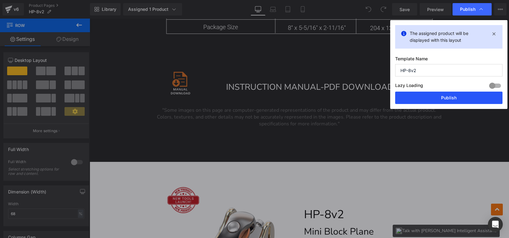
click at [432, 99] on button "Publish" at bounding box center [448, 98] width 107 height 12
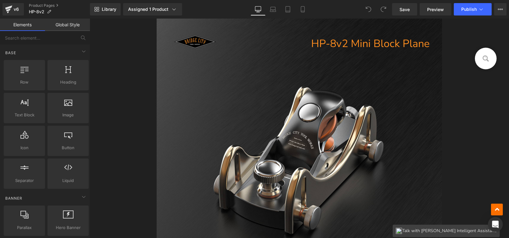
scroll to position [297, 0]
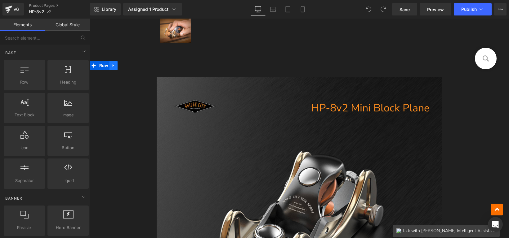
click at [113, 64] on icon at bounding box center [113, 65] width 1 height 3
click at [111, 68] on icon at bounding box center [113, 66] width 4 height 4
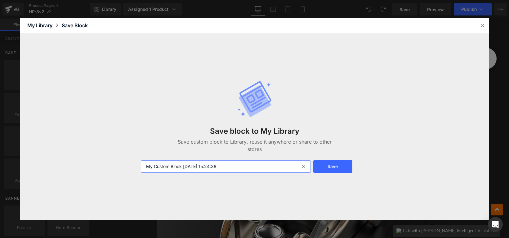
drag, startPoint x: 230, startPoint y: 166, endPoint x: 210, endPoint y: 144, distance: 29.7
click at [126, 165] on div "Save block to My Library Save custom block to Library, reuse it anywhere or sha…" at bounding box center [254, 126] width 469 height 187
type input "hp8v2-图文分离"
click at [336, 166] on button "Save" at bounding box center [332, 167] width 39 height 12
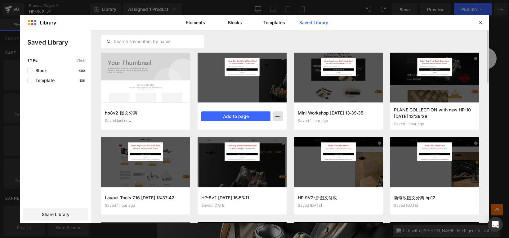
click at [277, 115] on icon "button" at bounding box center [277, 116] width 5 height 5
click at [238, 142] on div "Delete" at bounding box center [247, 143] width 71 height 13
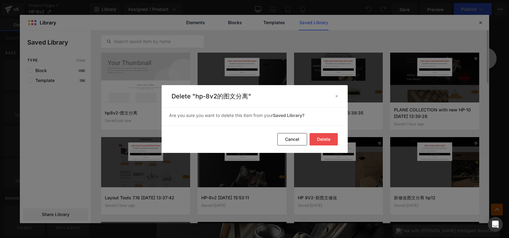
click at [325, 141] on button "Delete" at bounding box center [323, 139] width 28 height 12
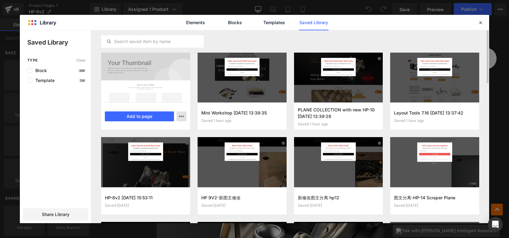
click at [182, 116] on icon "button" at bounding box center [181, 116] width 5 height 5
click at [60, 218] on div at bounding box center [254, 126] width 469 height 193
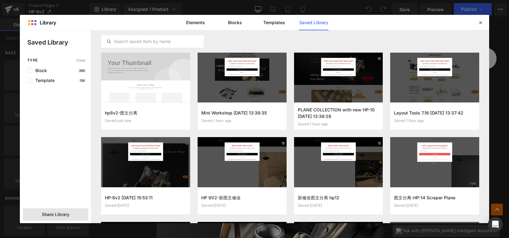
click at [60, 213] on span "Share Library" at bounding box center [56, 215] width 28 height 6
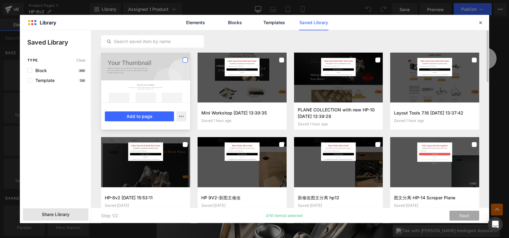
click at [186, 59] on label at bounding box center [185, 60] width 5 height 5
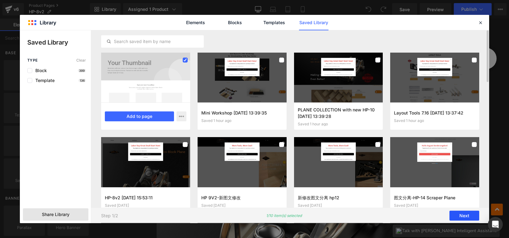
click at [467, 213] on button "Next" at bounding box center [464, 216] width 30 height 10
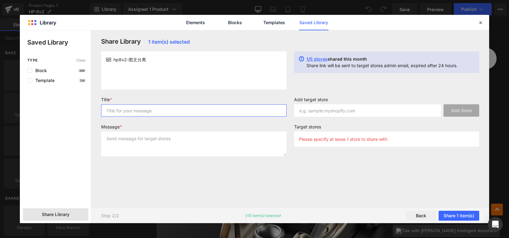
click at [122, 113] on input "text" at bounding box center [193, 110] width 185 height 12
paste input "bridge-city-tool-works-ca.myshopify.com"
type input "bridge-city-tool-works-ca.myshopify.com"
click at [120, 145] on textarea at bounding box center [193, 144] width 185 height 25
paste textarea "bridge-city-tool-works-ca.myshopify.com"
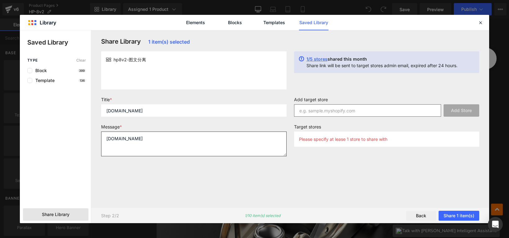
type textarea "bridge-city-tool-works-ca.myshopify.com"
click at [327, 111] on input "text" at bounding box center [367, 110] width 147 height 12
paste input "bridge-city-tool-works-ca.myshopify.com"
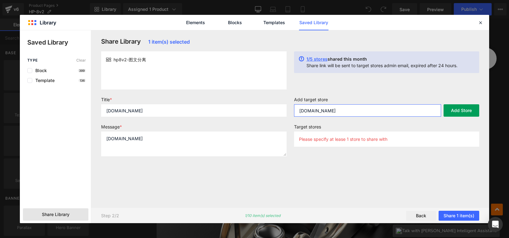
type input "bridge-city-tool-works-ca.myshopify.com"
click at [468, 109] on button "Add Store" at bounding box center [461, 110] width 36 height 12
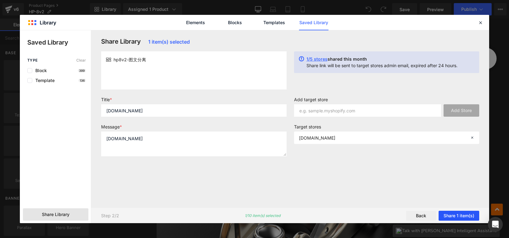
click at [458, 215] on button "Share 1 item(s)" at bounding box center [458, 216] width 41 height 10
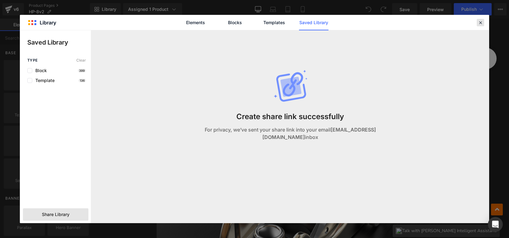
click at [478, 21] on icon at bounding box center [480, 23] width 6 height 6
